Goal: Task Accomplishment & Management: Use online tool/utility

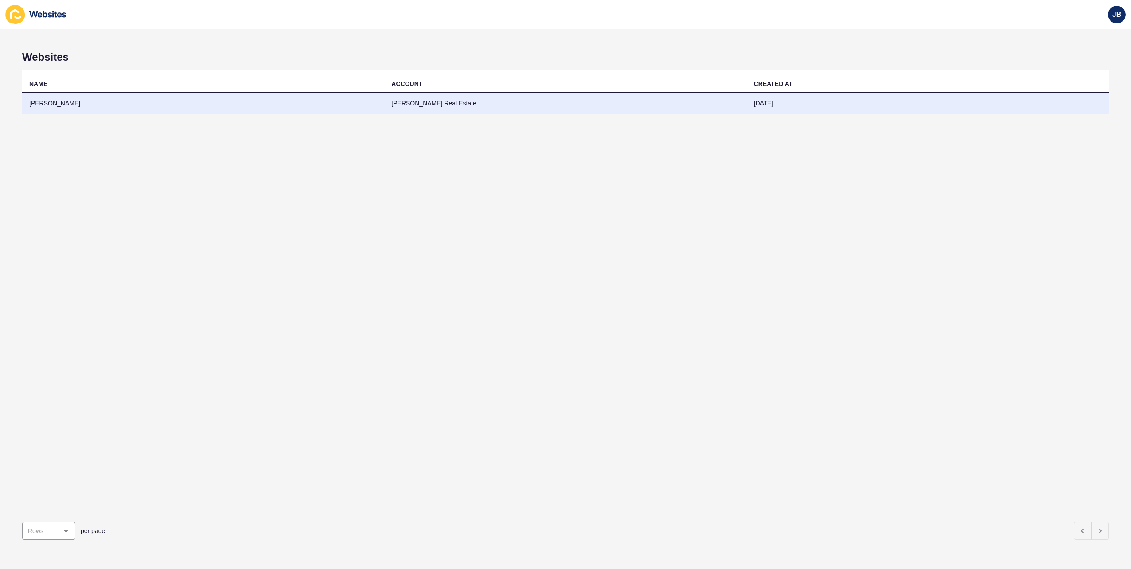
click at [416, 112] on td "[PERSON_NAME] Real Estate" at bounding box center [565, 104] width 362 height 22
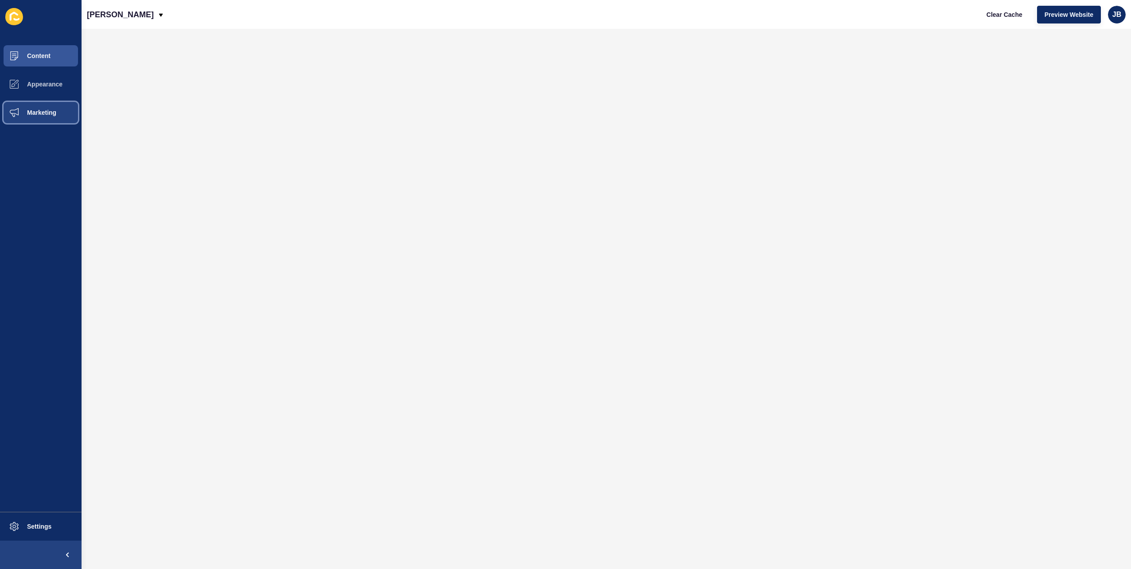
click at [43, 114] on span "Marketing" at bounding box center [28, 112] width 58 height 7
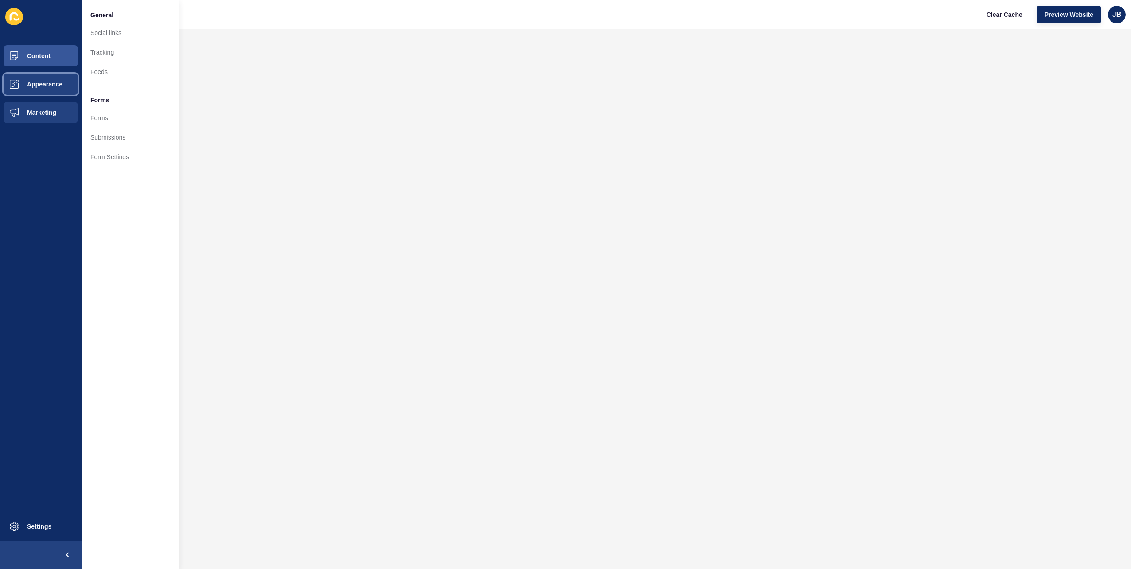
click at [49, 93] on button "Appearance" at bounding box center [41, 84] width 82 height 28
click at [38, 114] on span "Marketing" at bounding box center [28, 112] width 58 height 7
drag, startPoint x: 43, startPoint y: 99, endPoint x: 45, endPoint y: 89, distance: 9.8
click at [43, 99] on button "Marketing" at bounding box center [41, 112] width 82 height 28
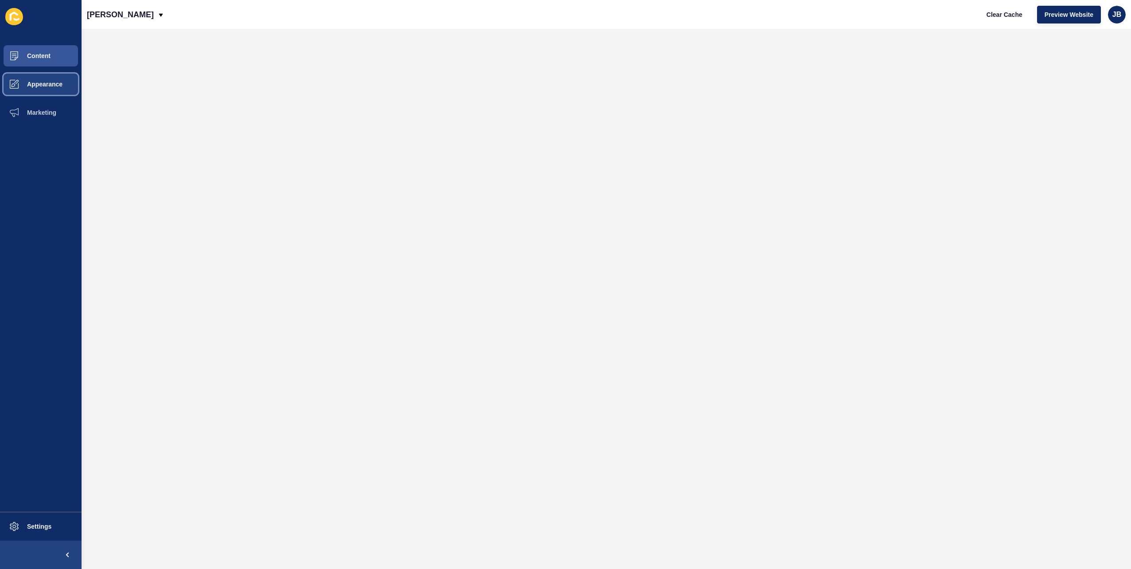
click at [45, 86] on span "Appearance" at bounding box center [31, 84] width 64 height 7
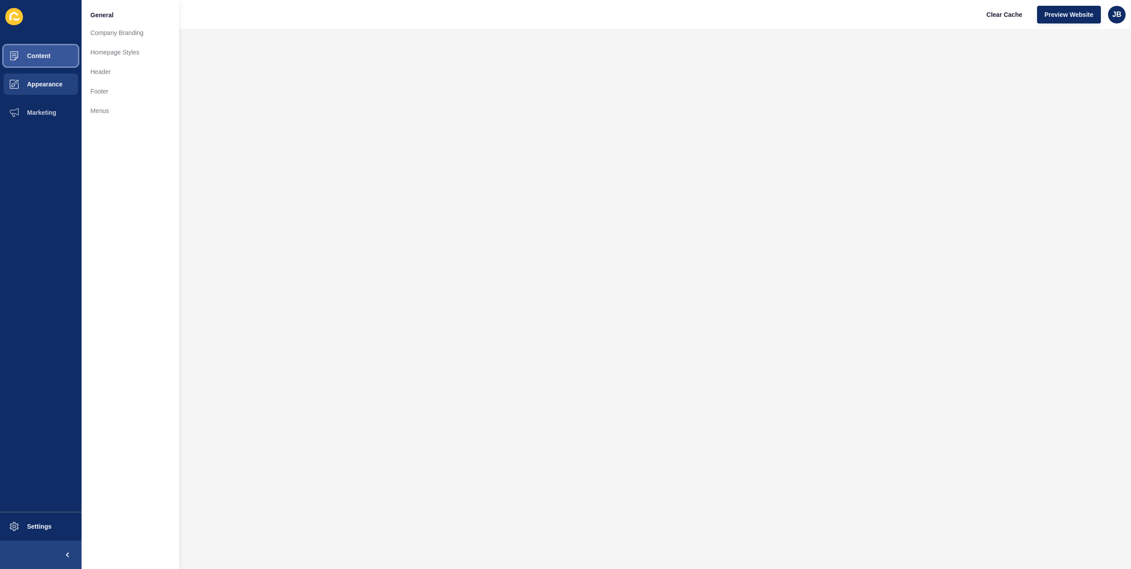
click at [43, 63] on button "Content" at bounding box center [41, 56] width 82 height 28
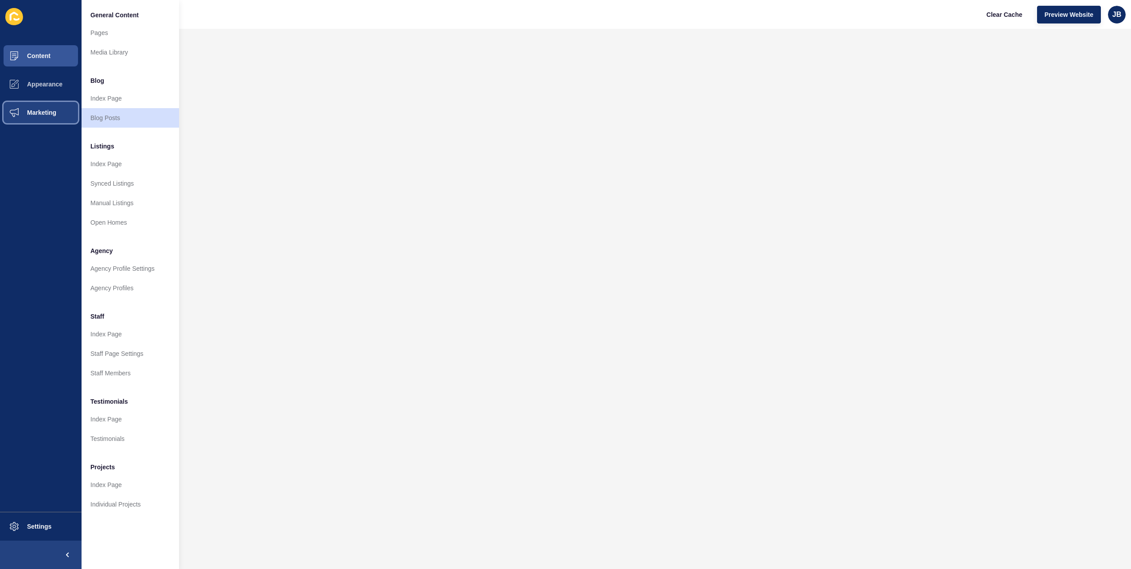
click at [37, 112] on span "Marketing" at bounding box center [28, 112] width 58 height 7
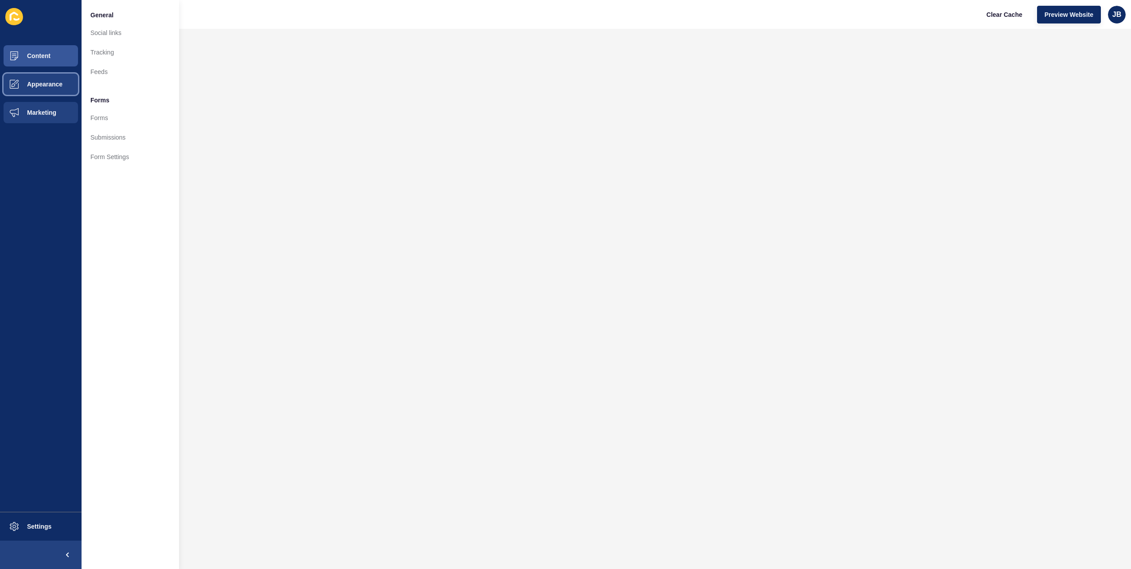
click at [45, 90] on button "Appearance" at bounding box center [41, 84] width 82 height 28
click at [48, 66] on button "Content" at bounding box center [41, 56] width 82 height 28
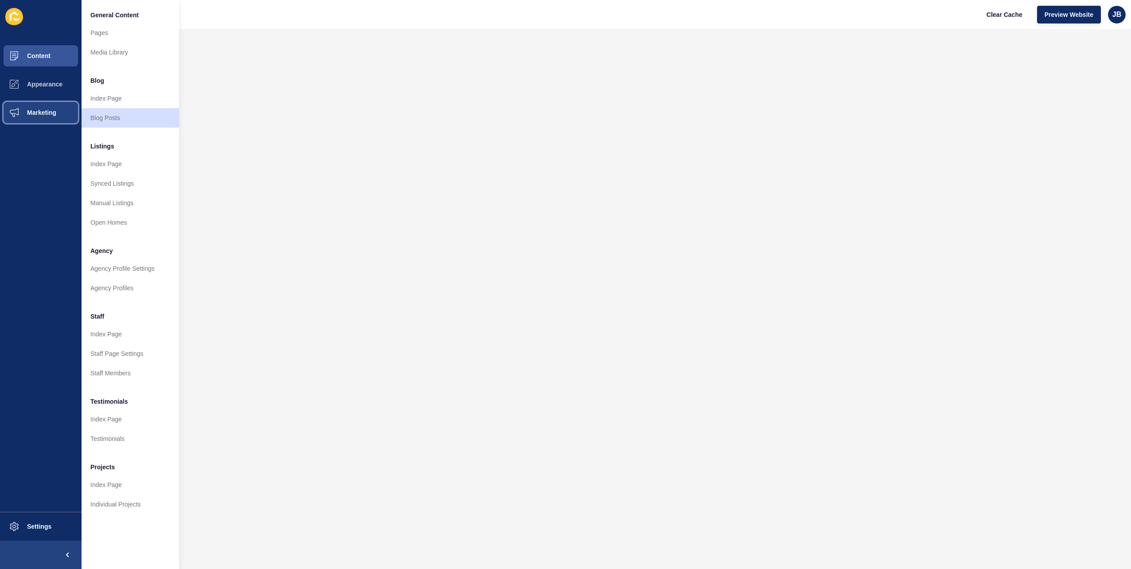
click at [33, 105] on button "Marketing" at bounding box center [41, 112] width 82 height 28
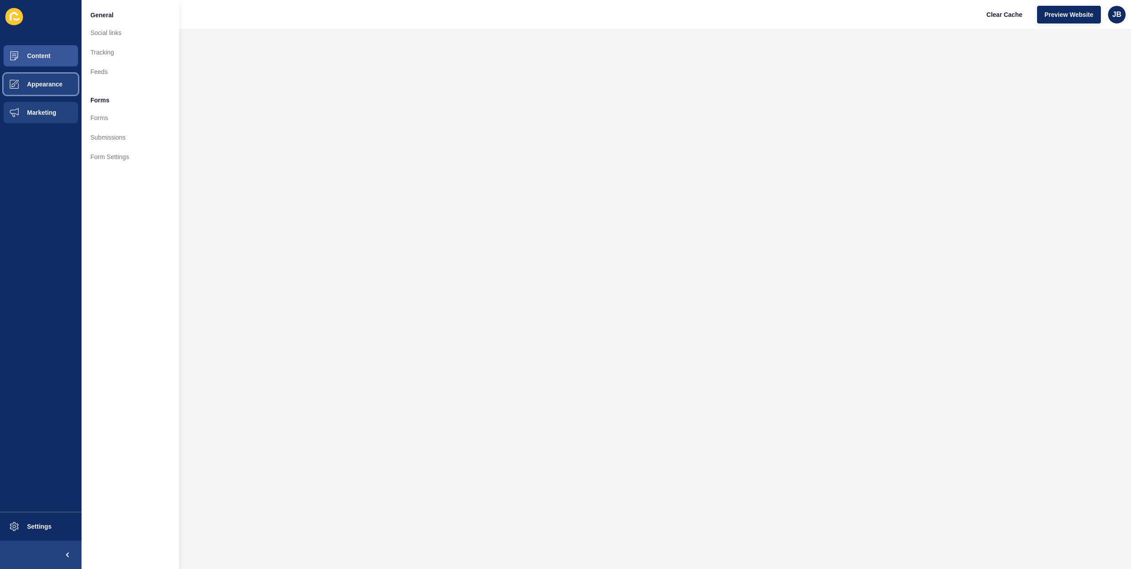
click at [45, 90] on button "Appearance" at bounding box center [41, 84] width 82 height 28
click at [39, 63] on button "Content" at bounding box center [41, 56] width 82 height 28
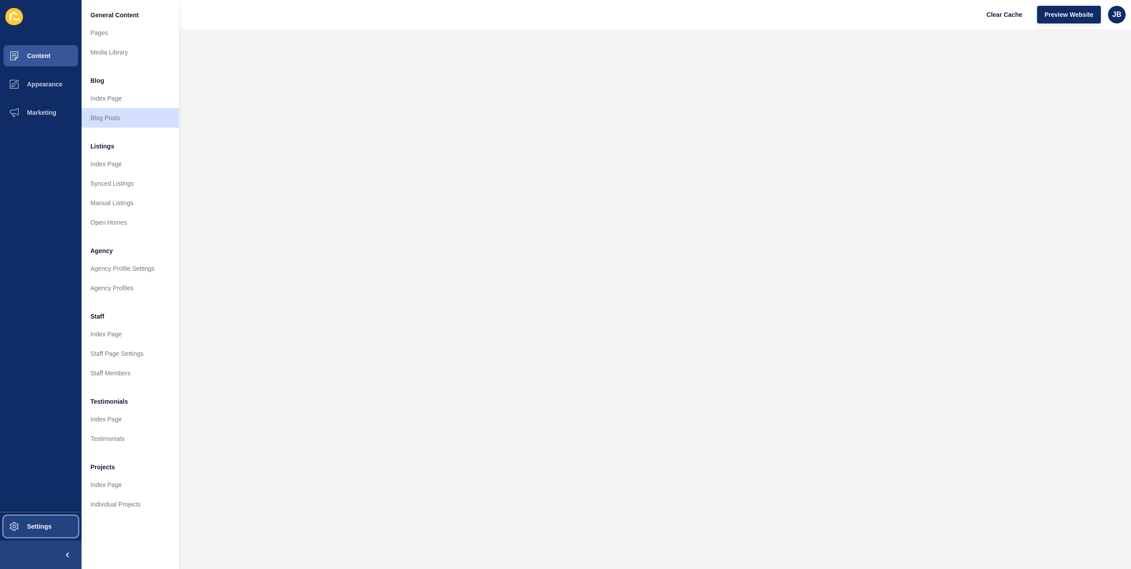
click at [51, 519] on button "Settings" at bounding box center [41, 526] width 82 height 28
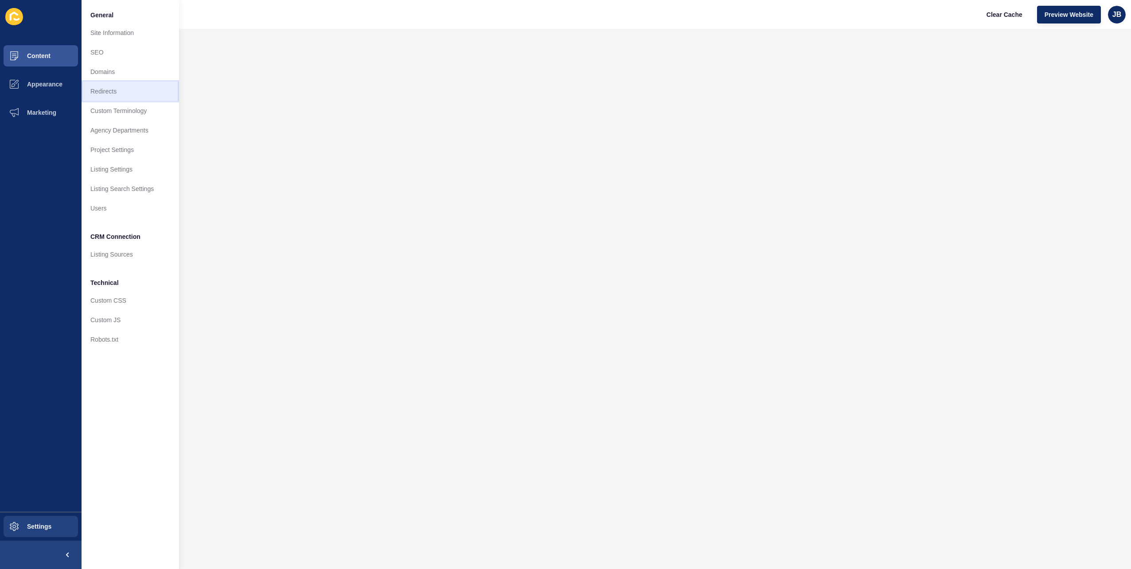
click at [105, 87] on link "Redirects" at bounding box center [130, 91] width 97 height 19
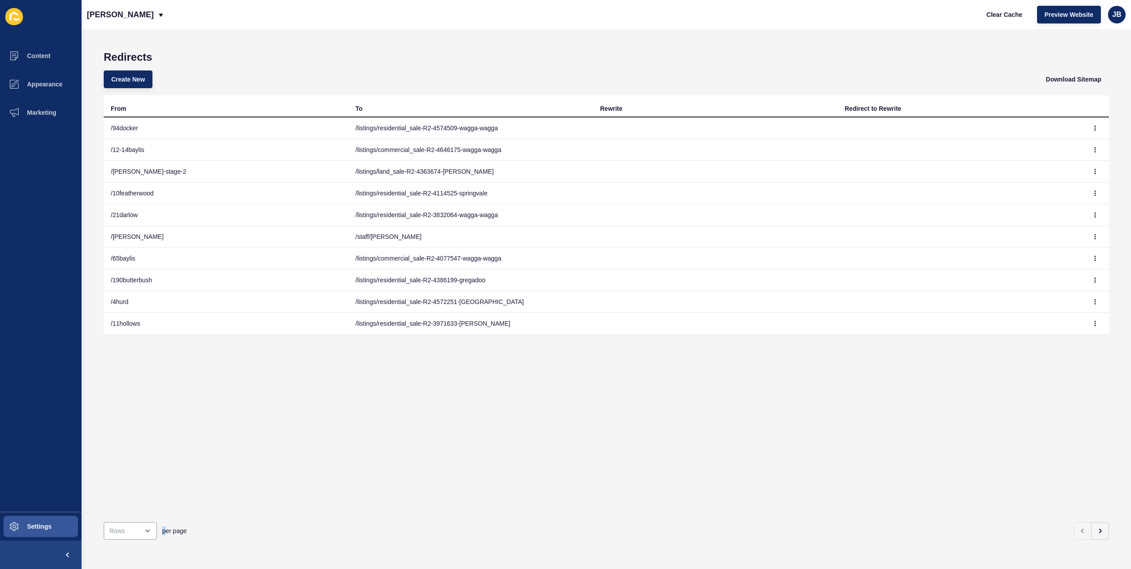
click at [160, 526] on div "per page" at bounding box center [589, 531] width 976 height 18
click at [149, 525] on div "open menu" at bounding box center [130, 531] width 53 height 18
click at [140, 503] on div "100 Rows" at bounding box center [132, 502] width 43 height 9
type input "100 Rows"
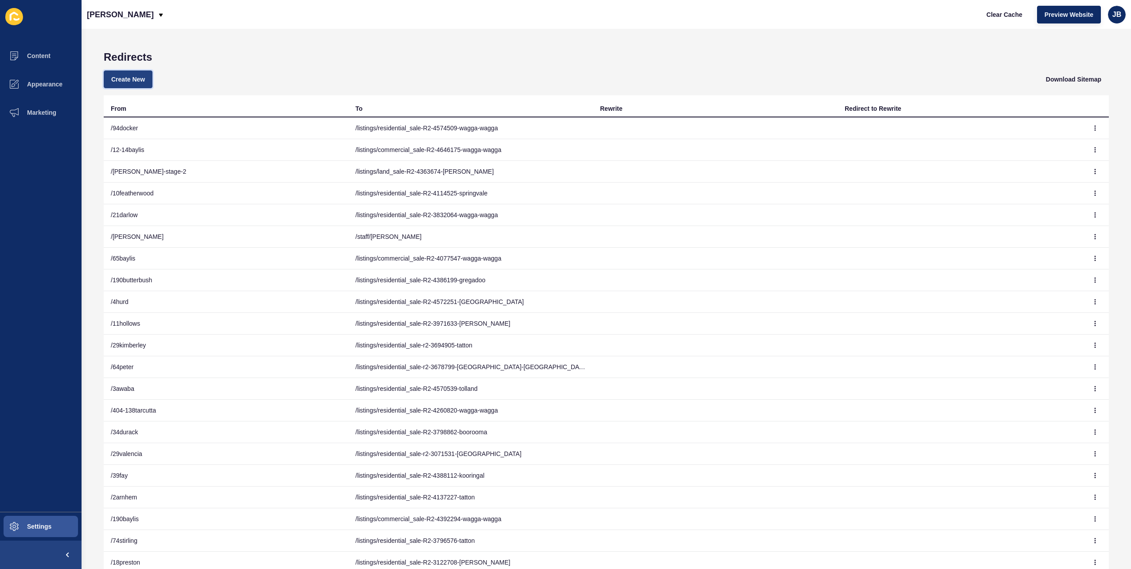
click at [137, 72] on button "Create New" at bounding box center [128, 79] width 49 height 18
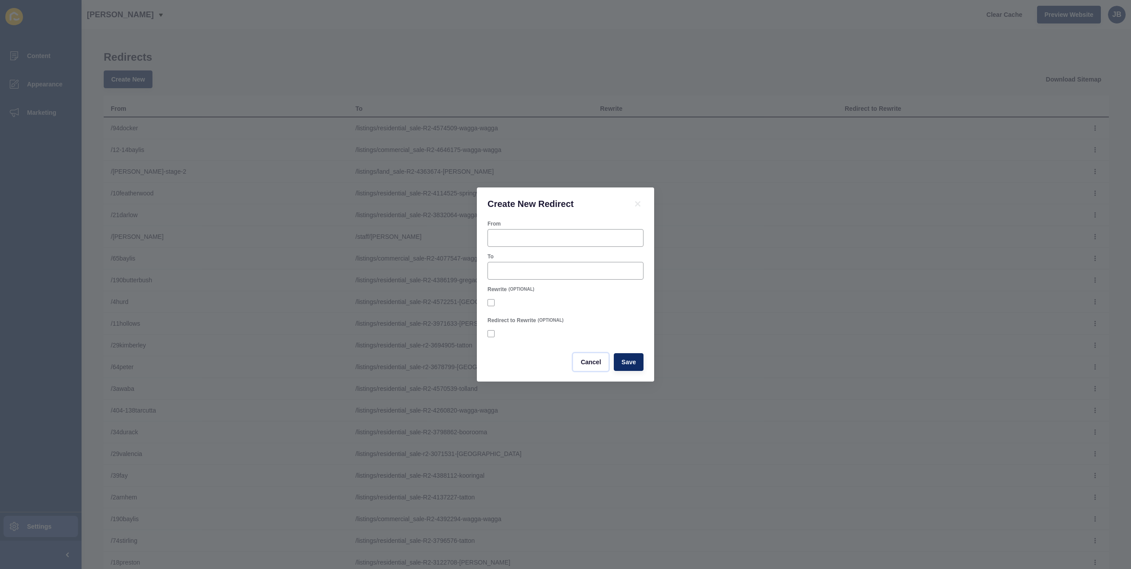
drag, startPoint x: 589, startPoint y: 362, endPoint x: 627, endPoint y: 352, distance: 39.0
click at [589, 362] on span "Cancel" at bounding box center [591, 362] width 20 height 9
